Goal: Transaction & Acquisition: Subscribe to service/newsletter

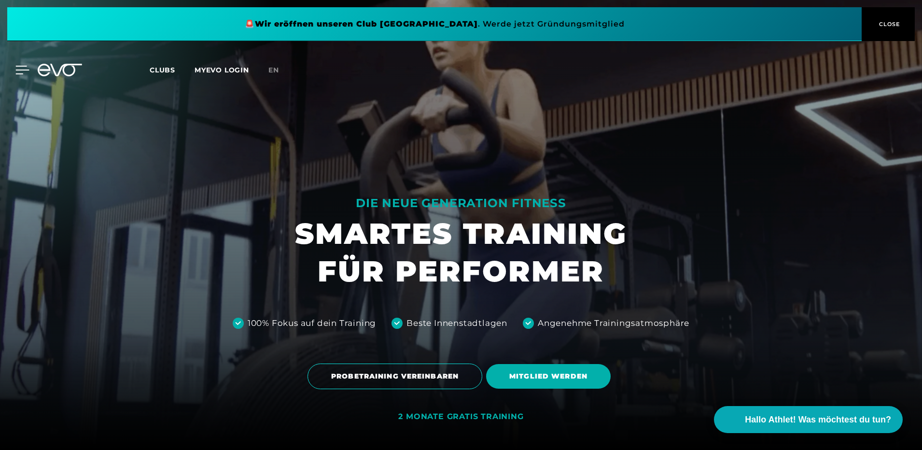
click at [21, 69] on icon at bounding box center [22, 70] width 14 height 9
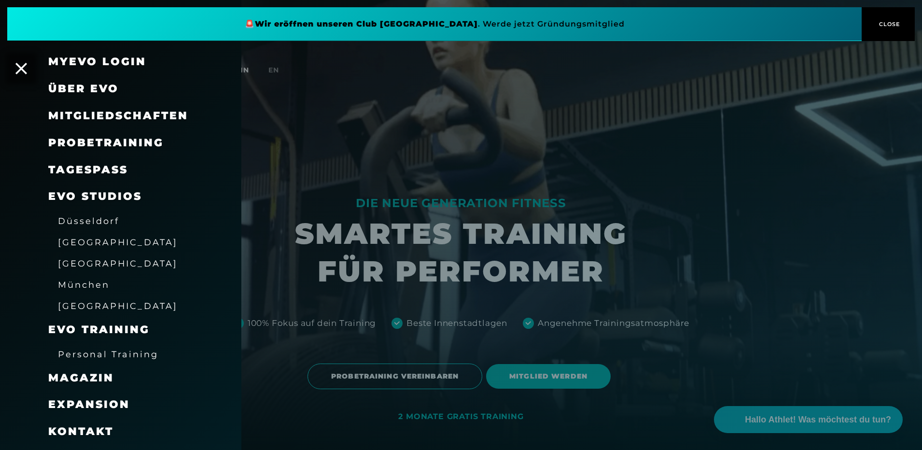
click at [72, 86] on span "Über EVO" at bounding box center [83, 88] width 71 height 13
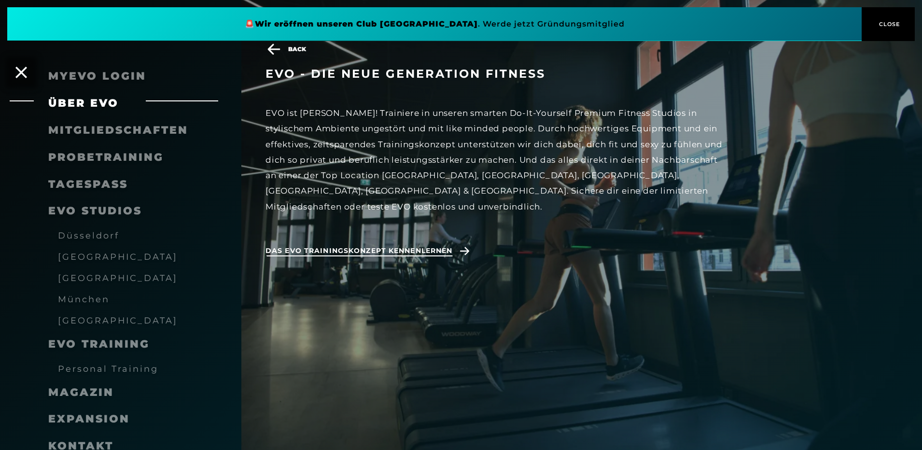
click at [311, 246] on span "Das EVO Trainingskonzept kennenlernen" at bounding box center [359, 251] width 187 height 10
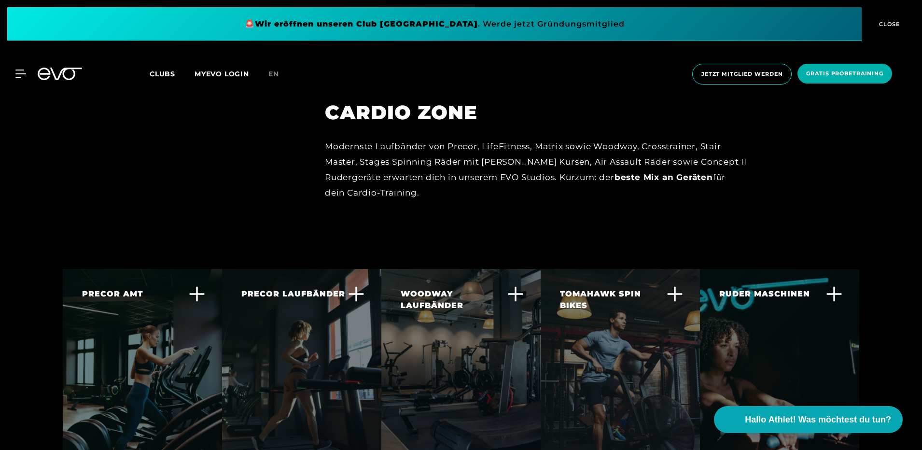
scroll to position [1932, 0]
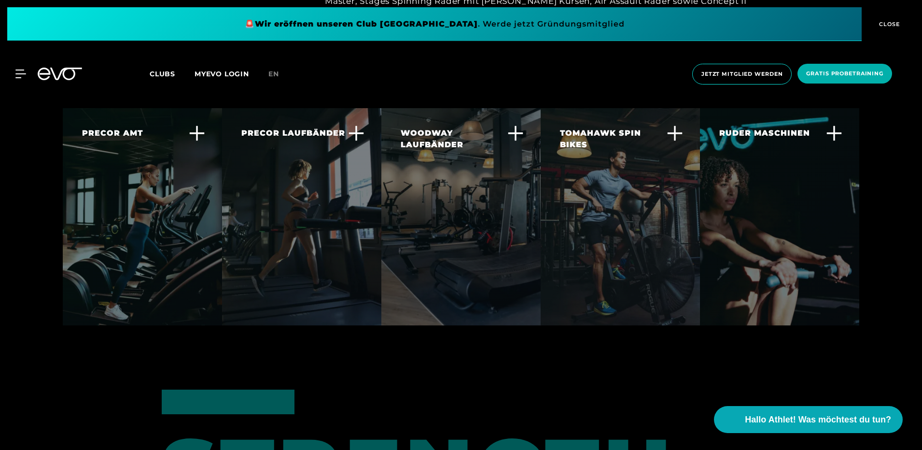
click at [676, 125] on icon at bounding box center [675, 133] width 16 height 16
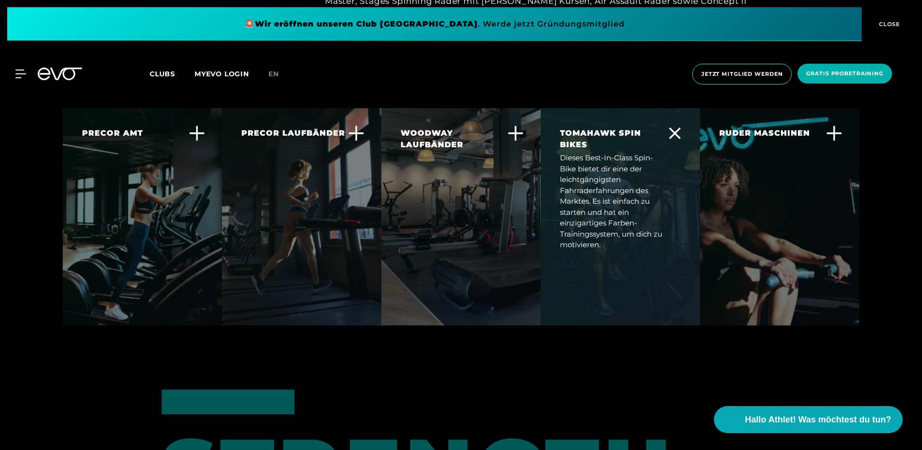
click at [635, 219] on div "TOMAHAWK SPIN BIKES Dieses Best-In-Class Spin-Bike bietet dir eine der leichtgä…" at bounding box center [620, 189] width 159 height 162
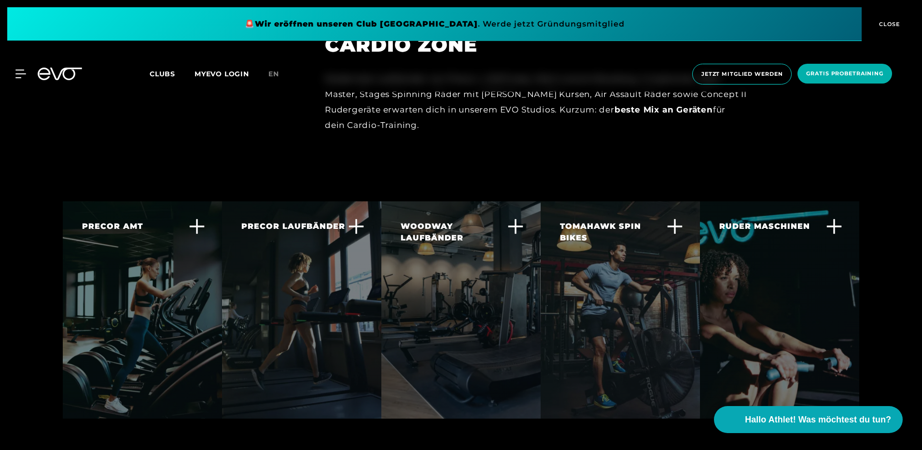
scroll to position [1356, 0]
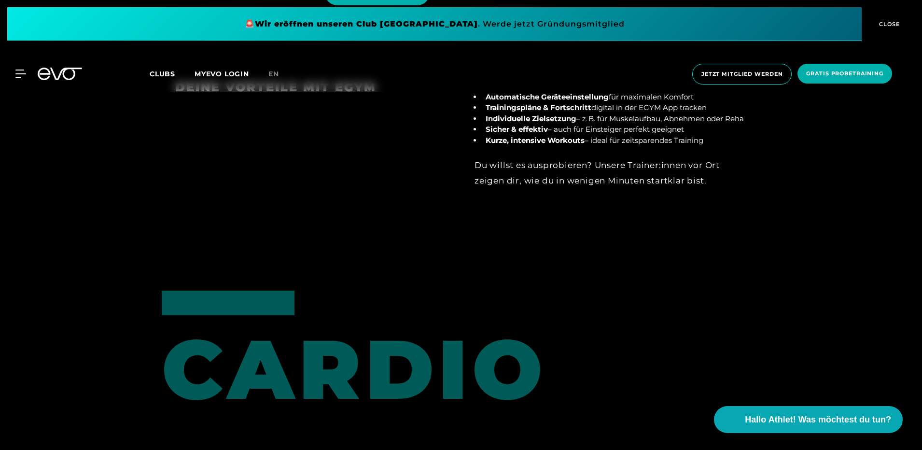
click at [34, 74] on div at bounding box center [60, 74] width 56 height 13
click at [28, 75] on div "MyEVO Login Über EVO Mitgliedschaften Probetraining TAGESPASS EVO Studios [GEOG…" at bounding box center [15, 74] width 34 height 9
click at [23, 75] on icon at bounding box center [22, 74] width 14 height 9
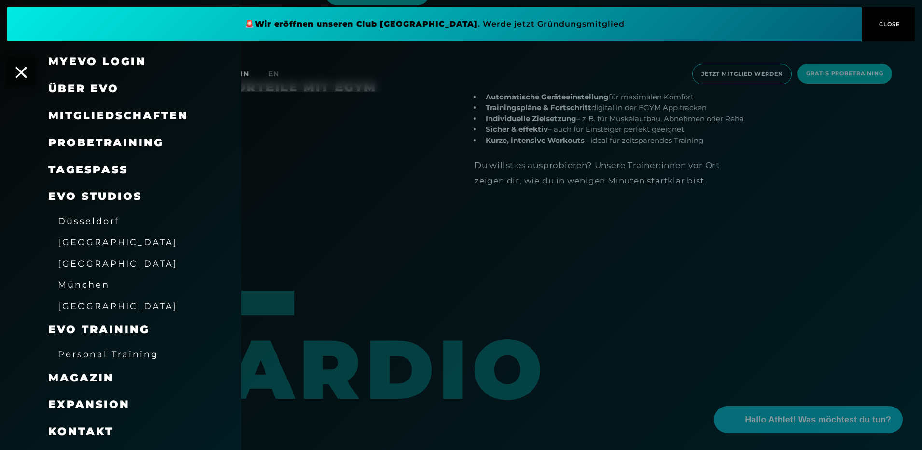
click at [71, 283] on span "München" at bounding box center [84, 285] width 52 height 10
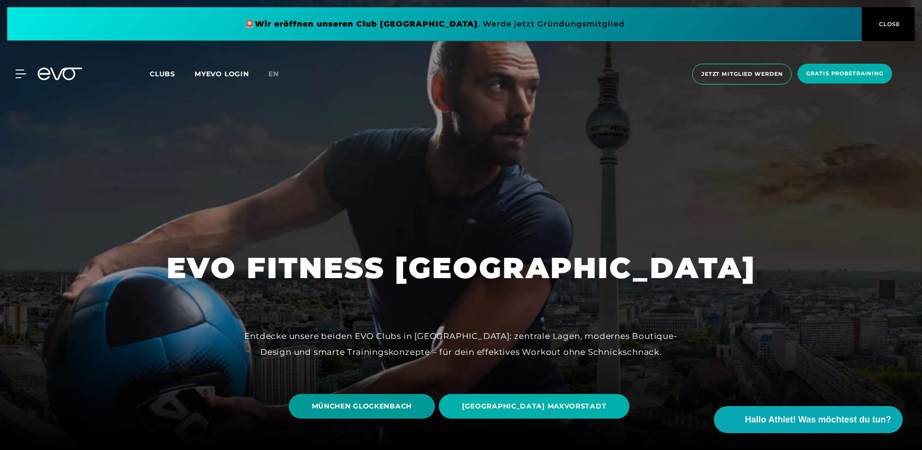
click at [335, 401] on span "MÜNCHEN GLOCKENBACH" at bounding box center [362, 406] width 100 height 10
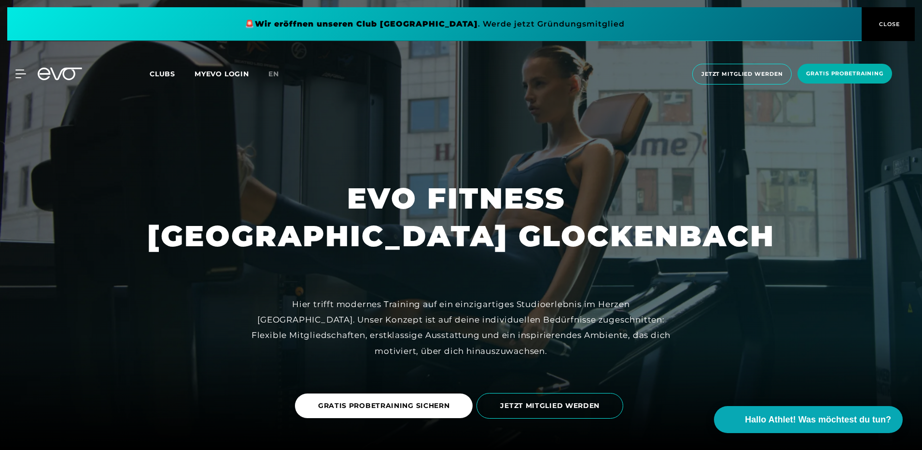
scroll to position [161, 0]
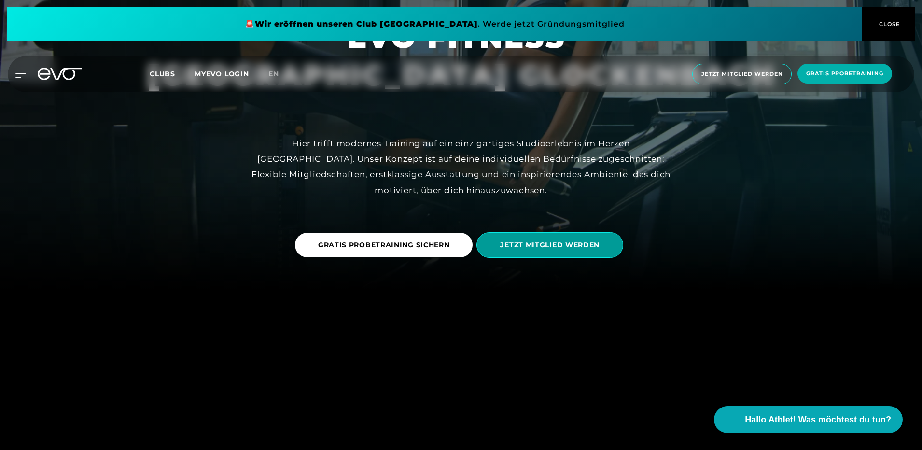
click at [496, 243] on span "JETZT MITGLIED WERDEN" at bounding box center [550, 245] width 147 height 26
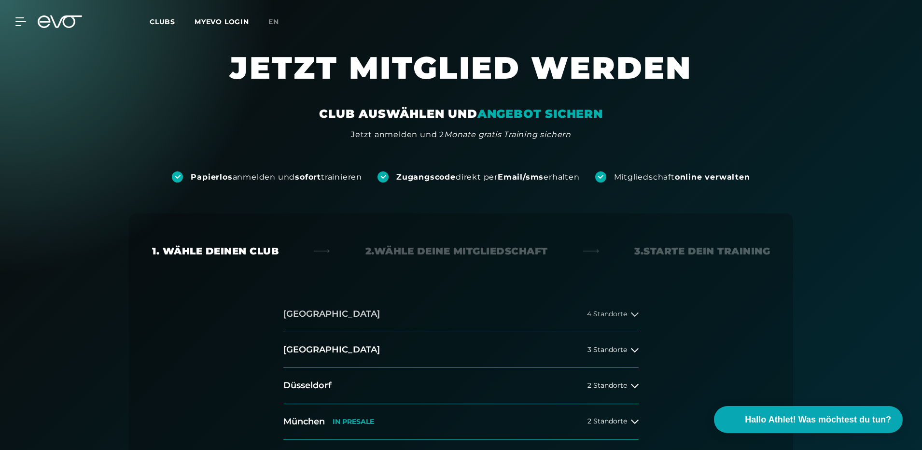
scroll to position [161, 0]
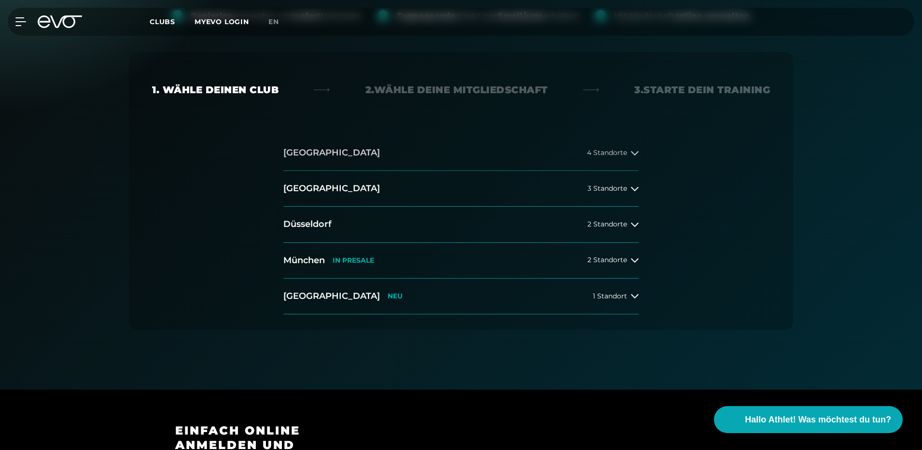
click at [316, 154] on h2 "[GEOGRAPHIC_DATA]" at bounding box center [331, 153] width 97 height 12
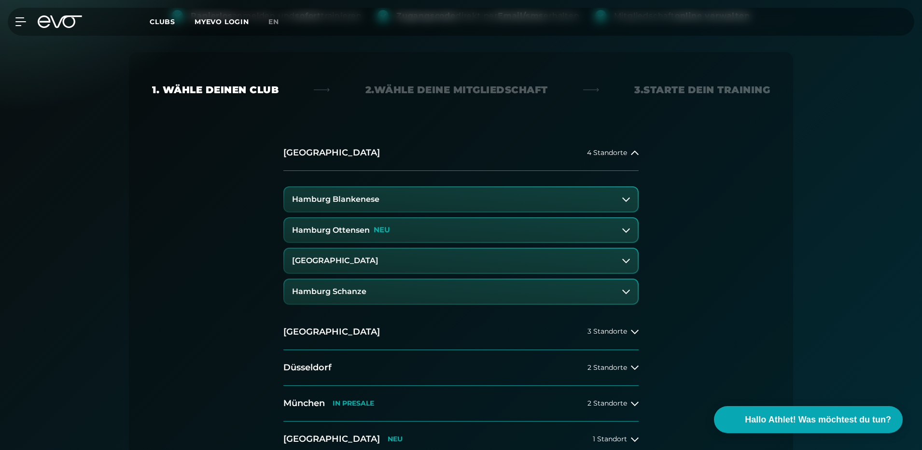
click at [379, 256] on h3 "[GEOGRAPHIC_DATA]" at bounding box center [335, 260] width 86 height 9
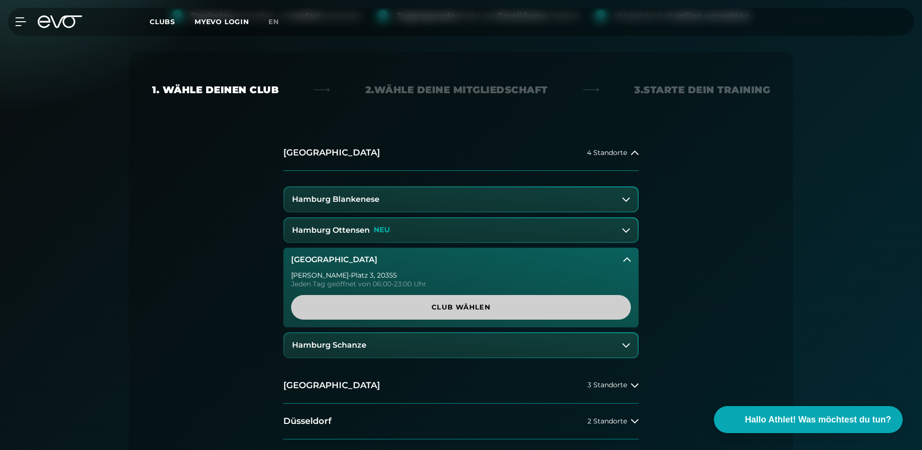
click at [428, 302] on span "Club wählen" at bounding box center [461, 307] width 294 height 10
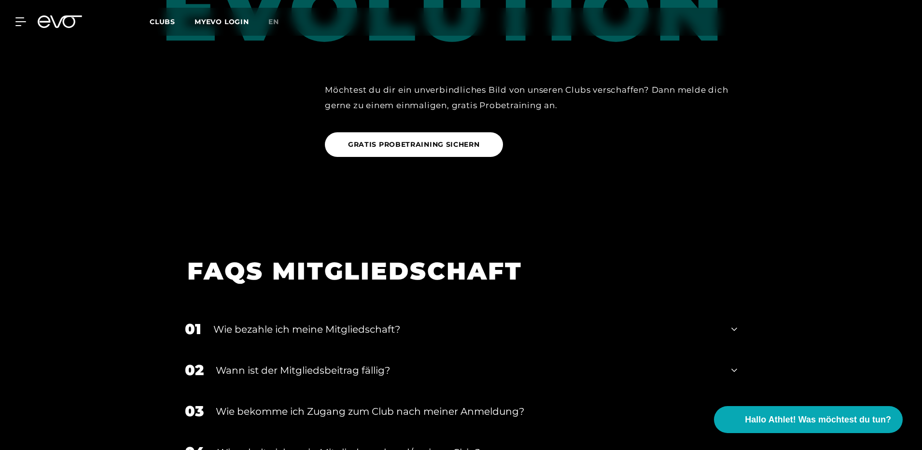
scroll to position [1662, 0]
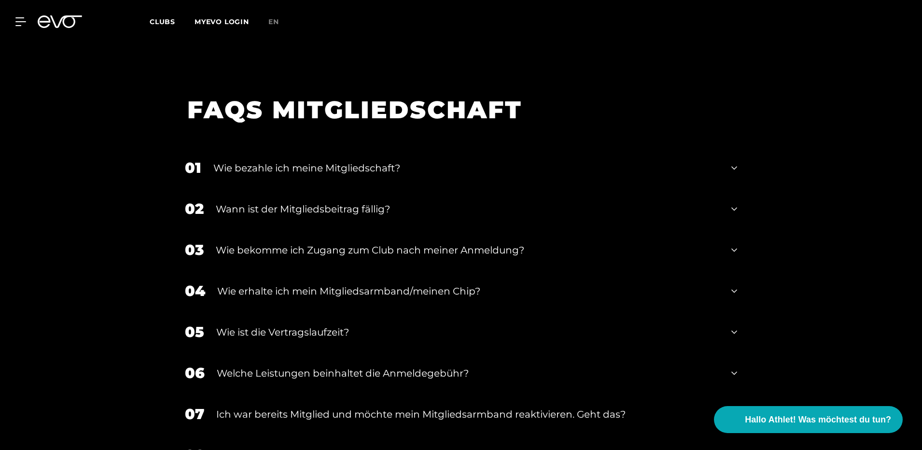
click at [730, 318] on div "05 Wie ist die Vertragslaufzeit?" at bounding box center [461, 332] width 572 height 41
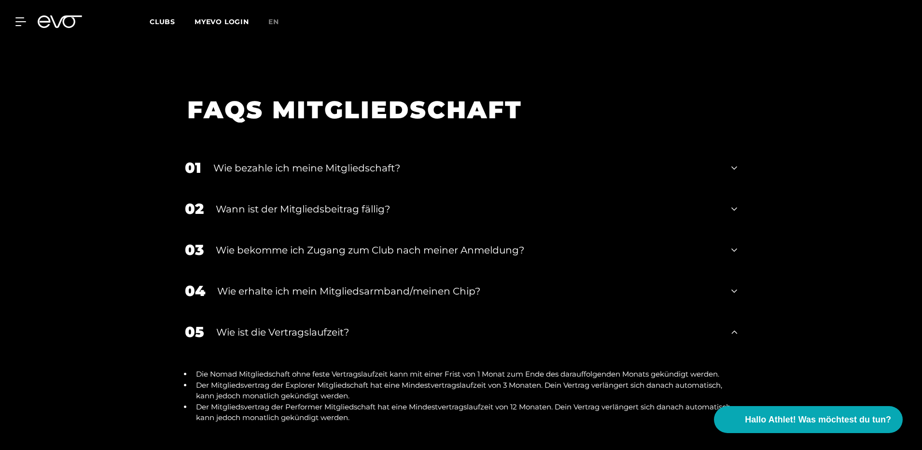
scroll to position [1823, 0]
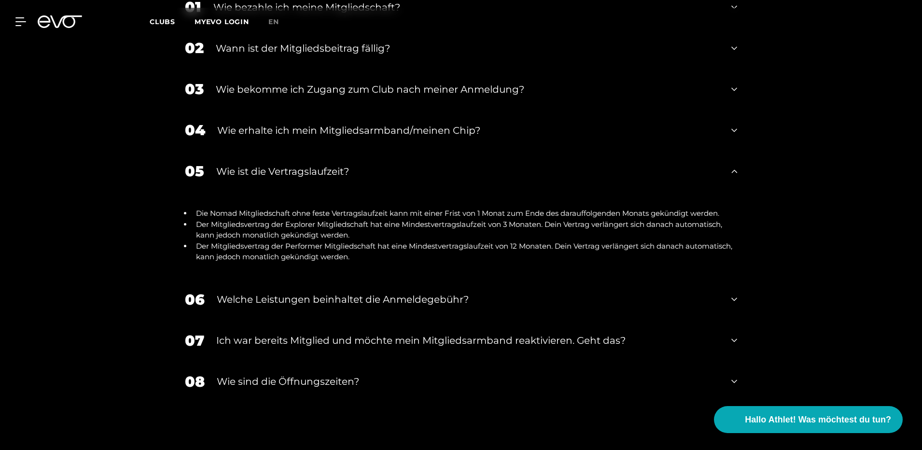
click at [518, 333] on div "Ich war bereits Mitglied und möchte mein Mitgliedsarmband reaktivieren. Geht da…" at bounding box center [467, 340] width 503 height 14
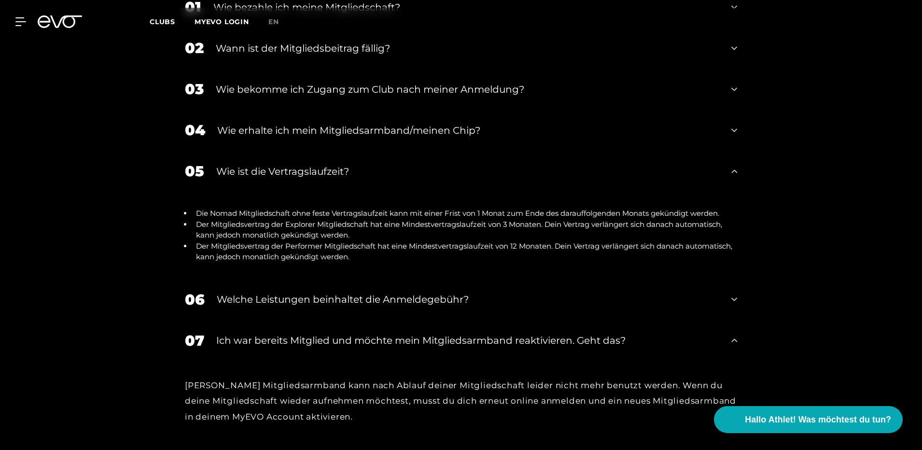
click at [517, 333] on div "Ich war bereits Mitglied und möchte mein Mitgliedsarmband reaktivieren. Geht da…" at bounding box center [467, 340] width 503 height 14
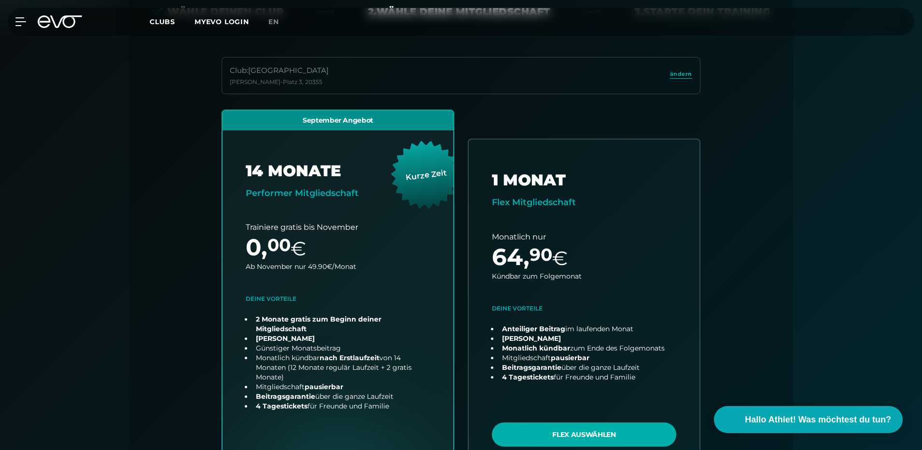
scroll to position [79, 0]
